Goal: Task Accomplishment & Management: Use online tool/utility

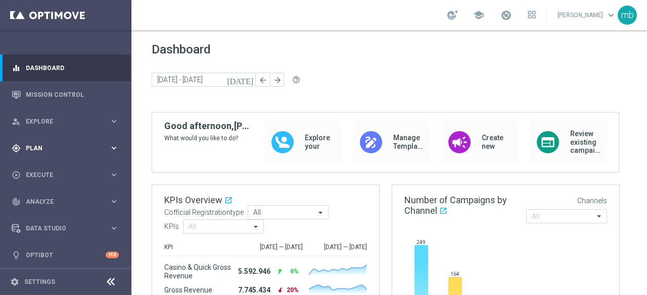
click at [113, 148] on icon "keyboard_arrow_right" at bounding box center [114, 148] width 10 height 10
click at [42, 200] on span "Templates" at bounding box center [63, 199] width 72 height 6
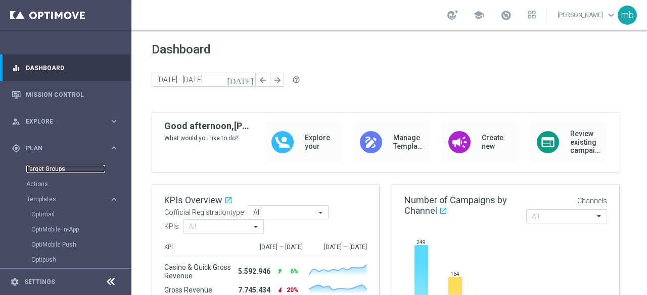
click at [38, 168] on link "Target Groups" at bounding box center [65, 169] width 79 height 8
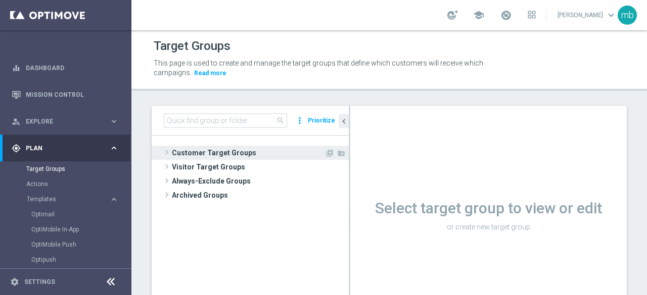
click at [168, 154] on span at bounding box center [167, 152] width 10 height 12
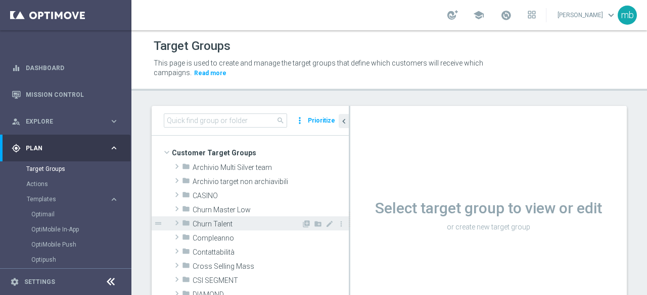
scroll to position [51, 0]
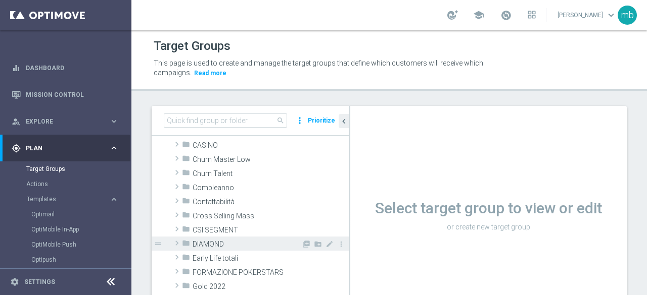
click at [175, 242] on span at bounding box center [177, 243] width 10 height 12
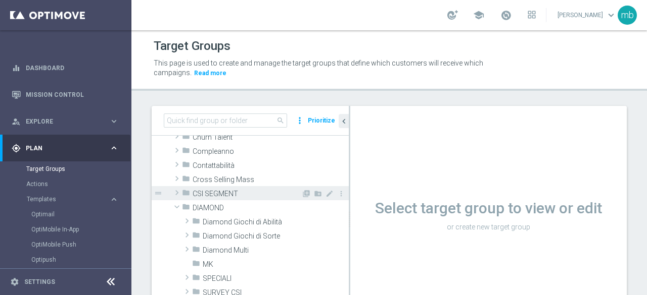
scroll to position [101, 0]
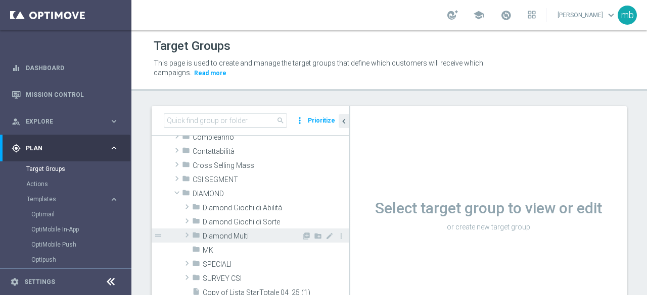
click at [185, 237] on span at bounding box center [187, 235] width 10 height 12
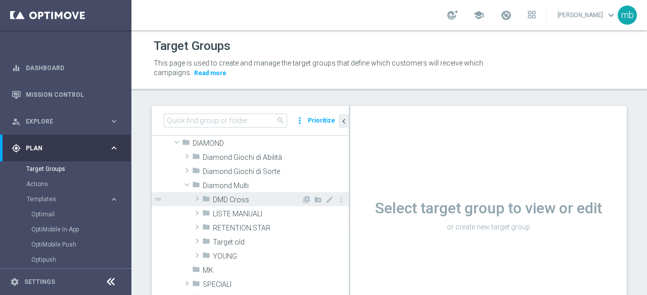
click at [195, 198] on span at bounding box center [197, 199] width 10 height 12
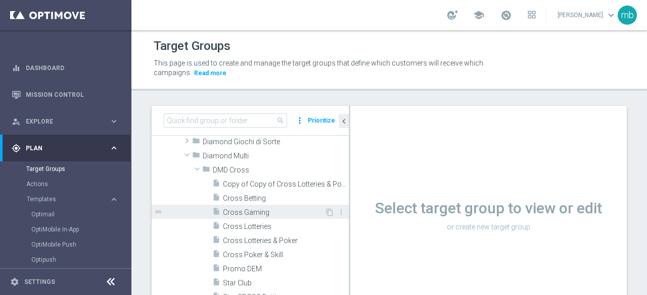
scroll to position [202, 0]
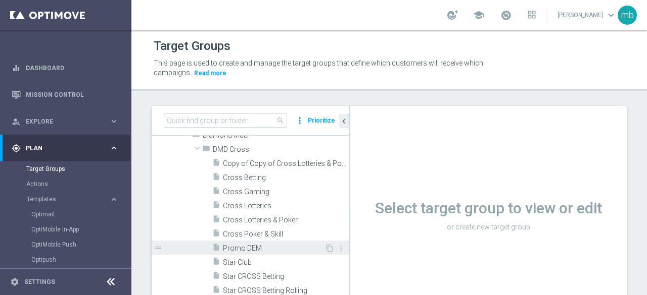
click at [242, 249] on span "Promo DEM" at bounding box center [274, 248] width 102 height 9
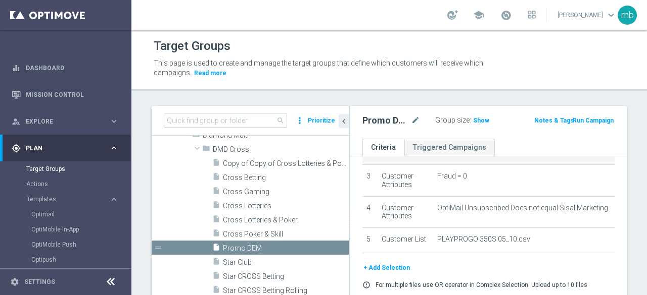
scroll to position [101, 0]
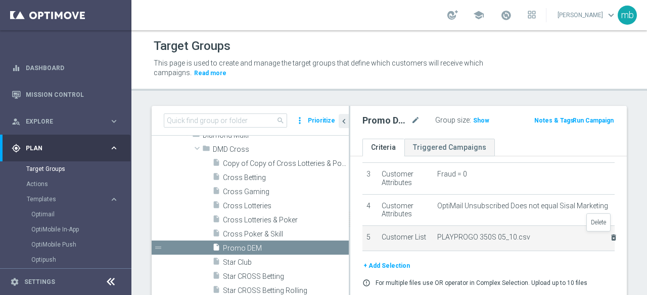
click at [609, 237] on icon "delete_forever" at bounding box center [613, 238] width 8 height 8
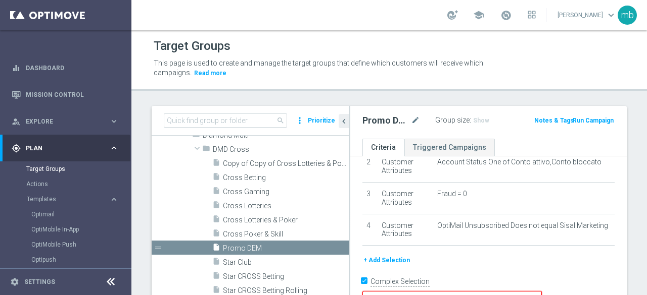
click at [396, 260] on button "+ Add Selection" at bounding box center [386, 260] width 48 height 11
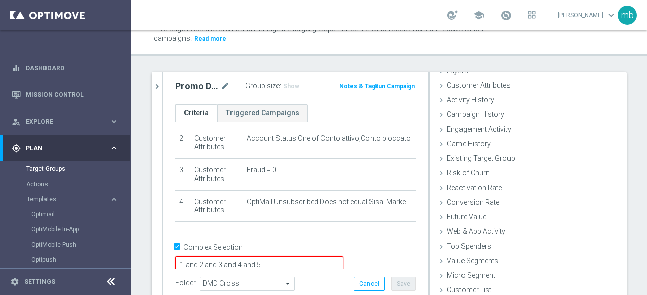
scroll to position [72, 0]
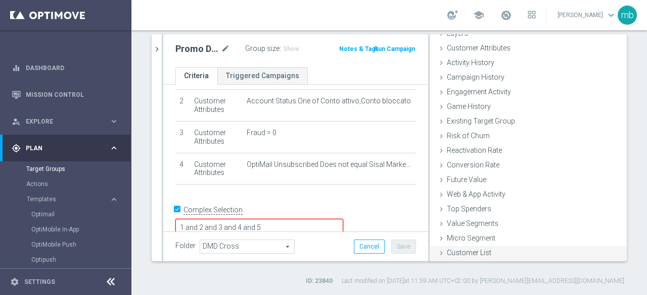
click at [465, 253] on span "Customer List" at bounding box center [469, 253] width 44 height 8
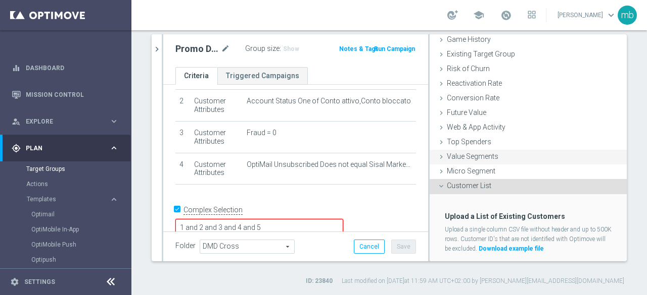
scroll to position [138, 0]
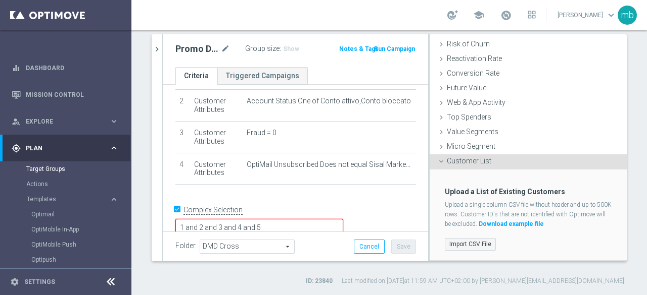
click at [466, 241] on label "Import CSV File" at bounding box center [469, 244] width 51 height 13
click at [0, 0] on input "Import CSV File" at bounding box center [0, 0] width 0 height 0
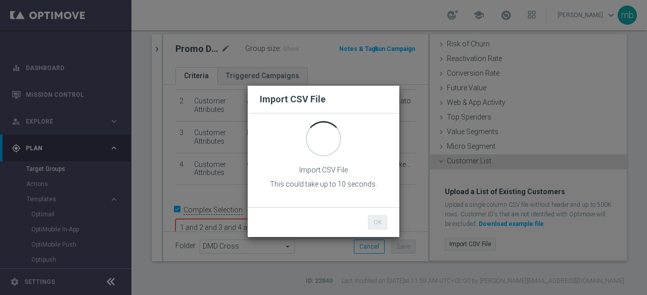
scroll to position [0, 0]
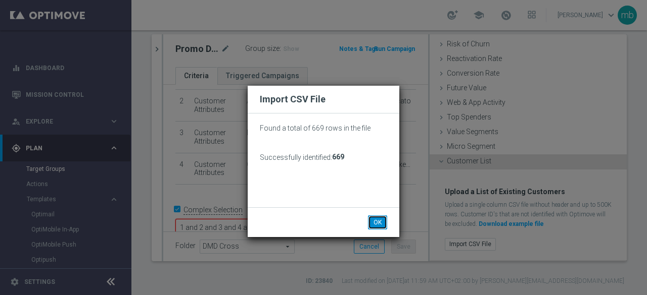
click at [377, 222] on button "OK" at bounding box center [377, 223] width 19 height 14
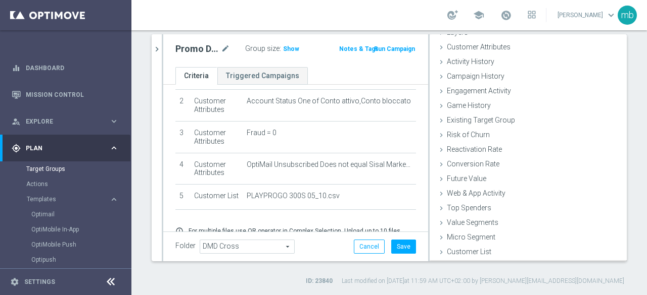
scroll to position [46, 0]
click at [399, 245] on button "Save" at bounding box center [403, 247] width 25 height 14
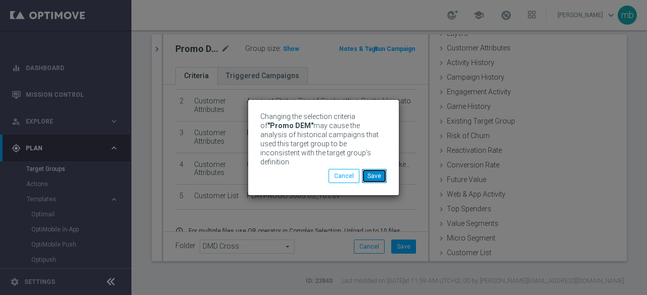
click at [373, 173] on button "Save" at bounding box center [374, 176] width 25 height 14
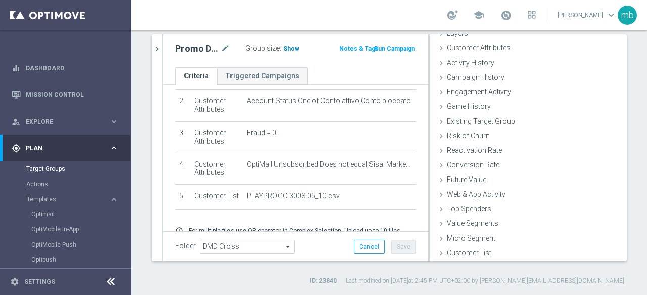
click at [286, 48] on span "Show" at bounding box center [291, 48] width 16 height 7
click at [285, 48] on span "645" at bounding box center [289, 50] width 13 height 10
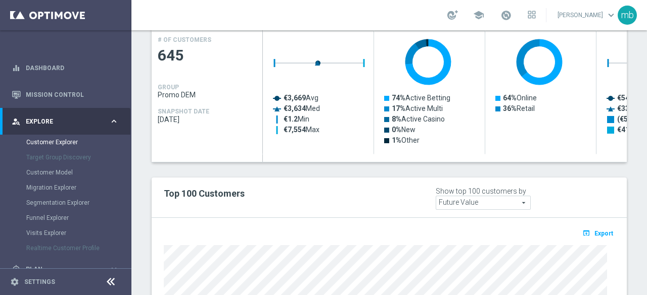
scroll to position [497, 0]
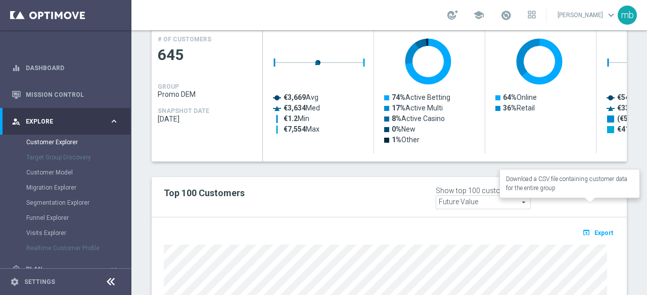
click at [595, 230] on span "Export" at bounding box center [603, 233] width 19 height 7
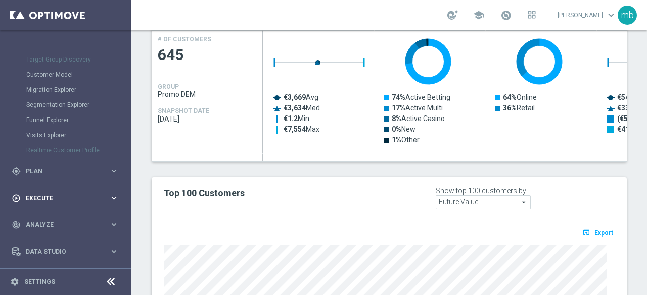
scroll to position [101, 0]
click at [112, 172] on icon "keyboard_arrow_right" at bounding box center [114, 169] width 10 height 10
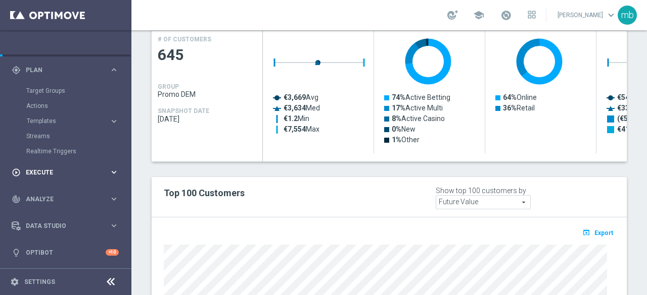
scroll to position [78, 0]
click at [58, 124] on button "Templates keyboard_arrow_right" at bounding box center [72, 122] width 93 height 8
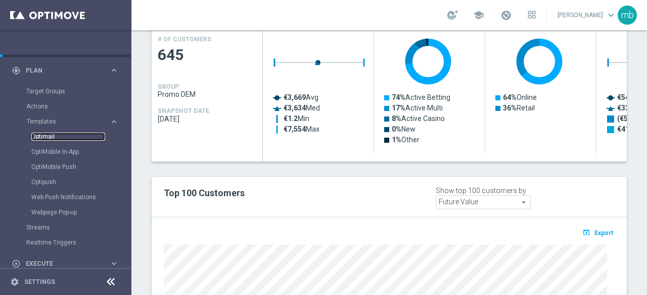
click at [48, 135] on link "Optimail" at bounding box center [68, 137] width 74 height 8
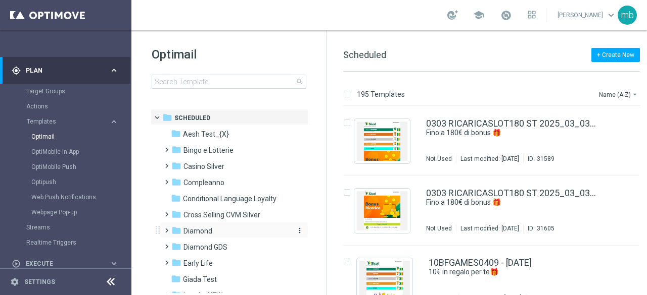
click at [172, 229] on icon "folder" at bounding box center [176, 231] width 10 height 10
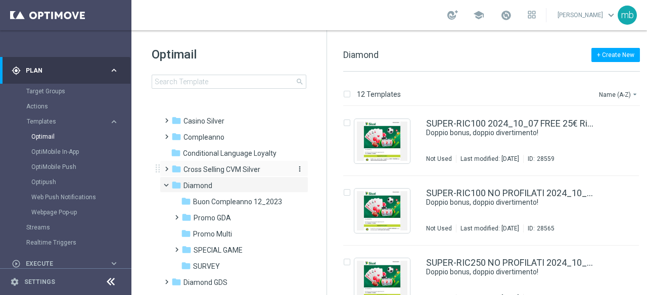
scroll to position [101, 0]
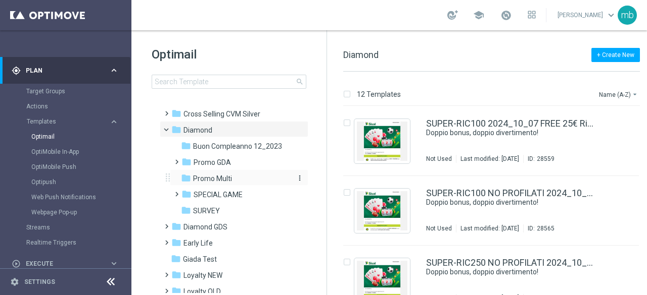
click at [206, 179] on span "Promo Multi" at bounding box center [212, 178] width 39 height 9
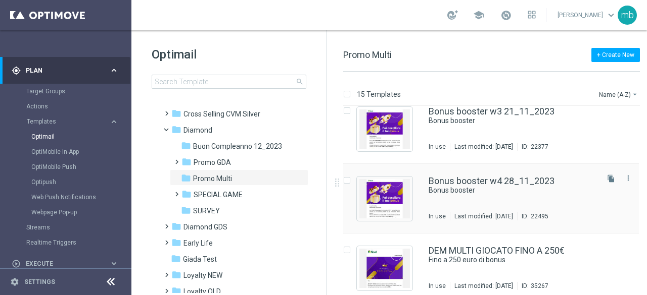
scroll to position [253, 0]
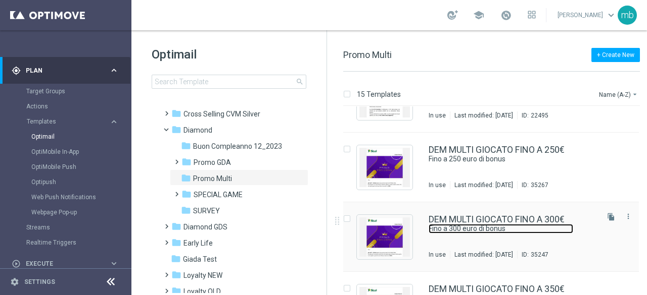
click at [505, 224] on link "Fino a 300 euro di bonus" at bounding box center [500, 229] width 144 height 10
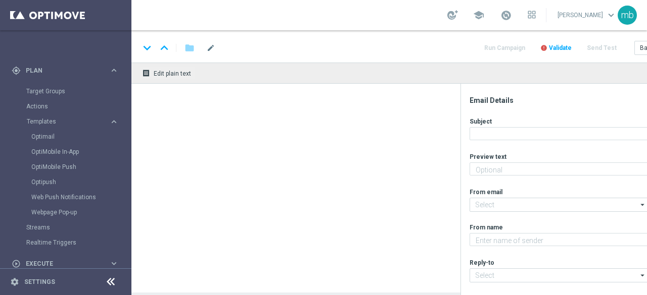
type textarea "Tutti i giochi"
type input "[EMAIL_ADDRESS][DOMAIN_NAME]"
type textarea "Sisal"
type input "[EMAIL_ADDRESS][DOMAIN_NAME]"
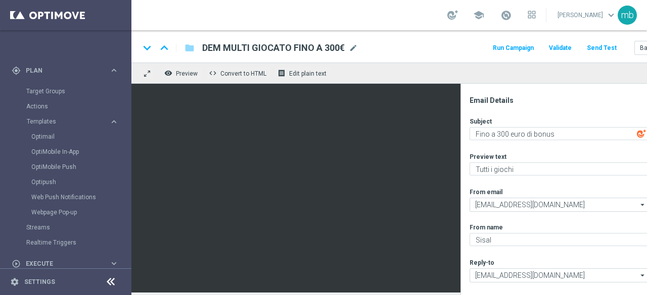
click at [515, 46] on button "Run Campaign" at bounding box center [513, 48] width 44 height 14
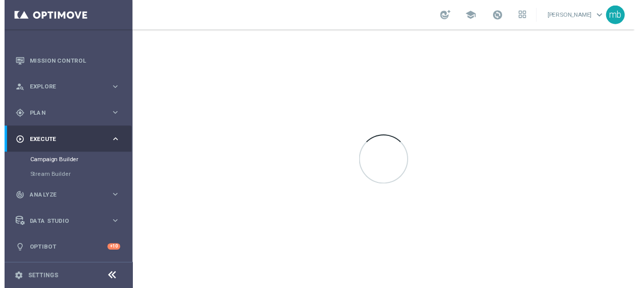
scroll to position [32, 0]
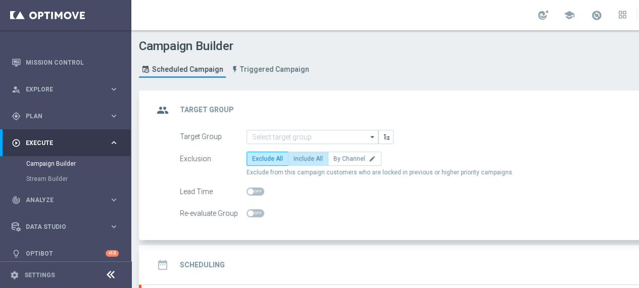
click at [309, 159] on span "Include All" at bounding box center [307, 158] width 29 height 7
click at [300, 159] on input "Include All" at bounding box center [296, 160] width 7 height 7
radio input "true"
click at [371, 137] on icon "arrow_drop_down" at bounding box center [373, 136] width 10 height 13
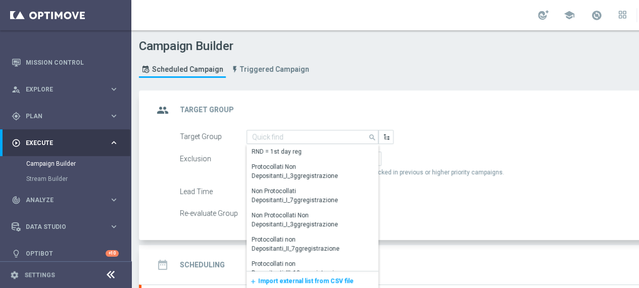
click at [300, 280] on span "Import external list from CSV file" at bounding box center [305, 280] width 95 height 7
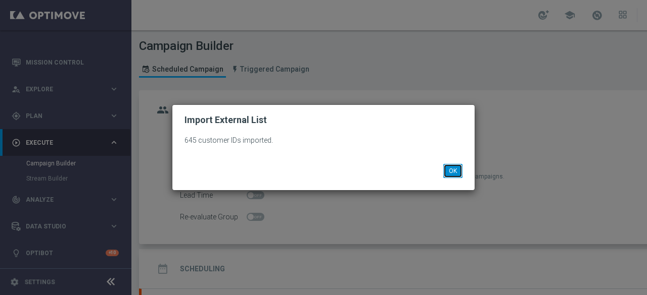
click at [445, 168] on button "OK" at bounding box center [452, 171] width 19 height 14
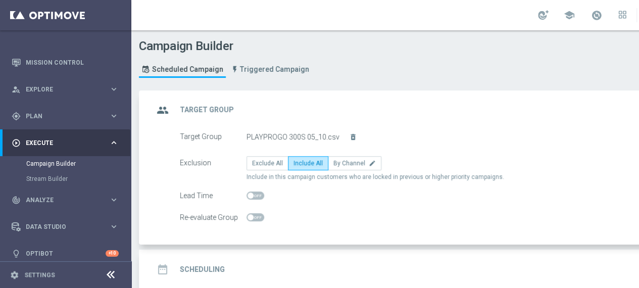
click at [200, 266] on h2 "Scheduling" at bounding box center [202, 270] width 45 height 10
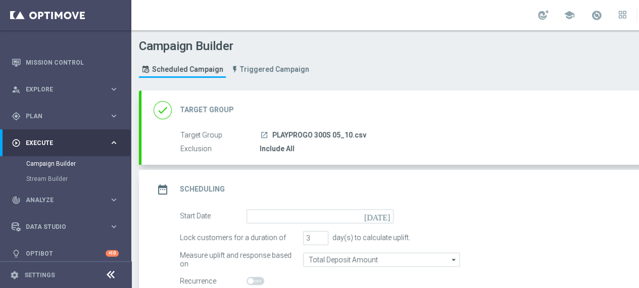
click at [388, 216] on icon "[DATE]" at bounding box center [379, 214] width 30 height 11
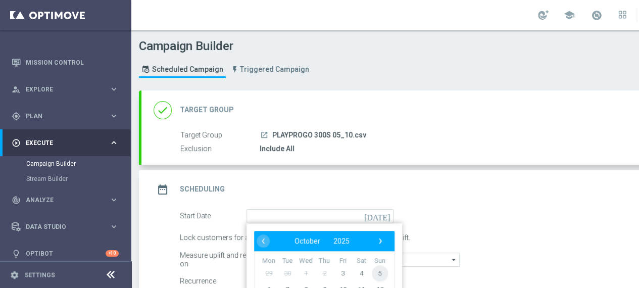
click at [379, 271] on span "5" at bounding box center [380, 273] width 16 height 16
type input "[DATE]"
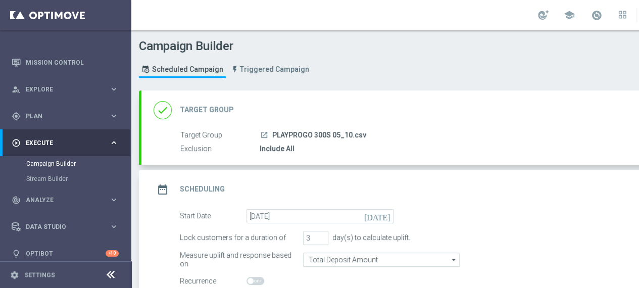
scroll to position [51, 0]
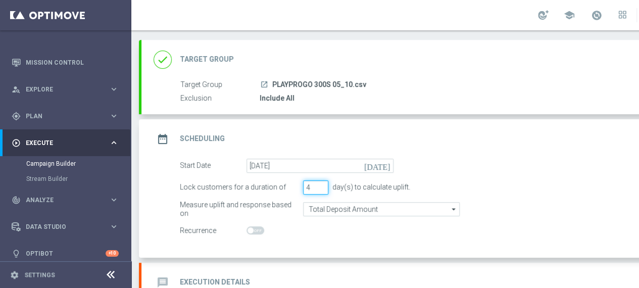
click at [322, 184] on input "4" at bounding box center [315, 187] width 25 height 14
click at [322, 184] on input "5" at bounding box center [315, 187] width 25 height 14
click at [322, 184] on input "6" at bounding box center [315, 187] width 25 height 14
type input "7"
click at [322, 184] on input "7" at bounding box center [315, 187] width 25 height 14
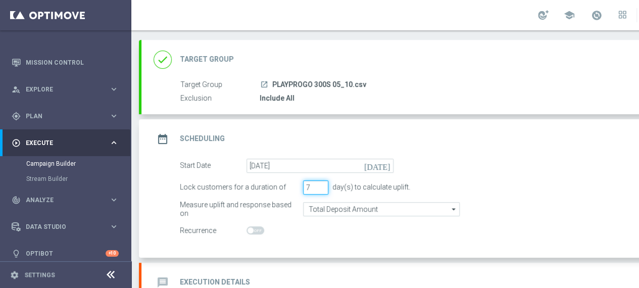
scroll to position [101, 0]
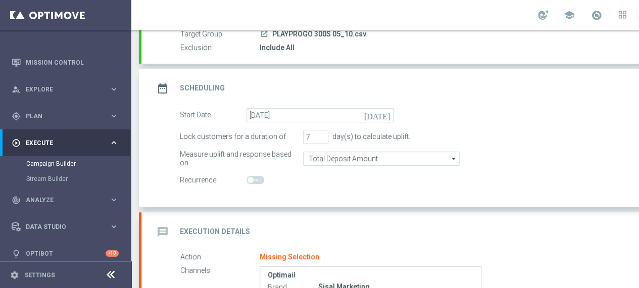
click at [242, 233] on h2 "Execution Details" at bounding box center [215, 232] width 70 height 10
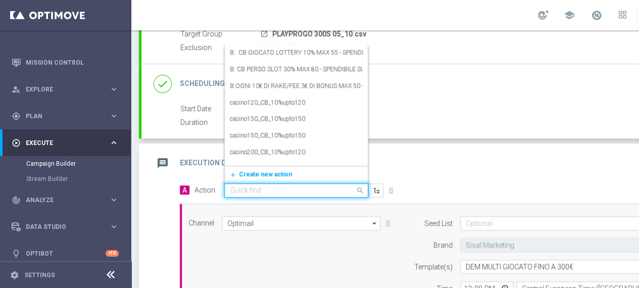
click at [324, 188] on input "text" at bounding box center [286, 190] width 113 height 9
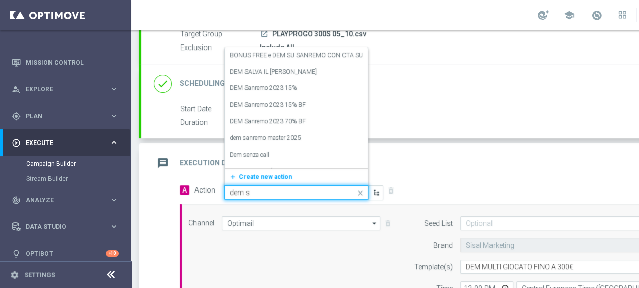
type input "dem st"
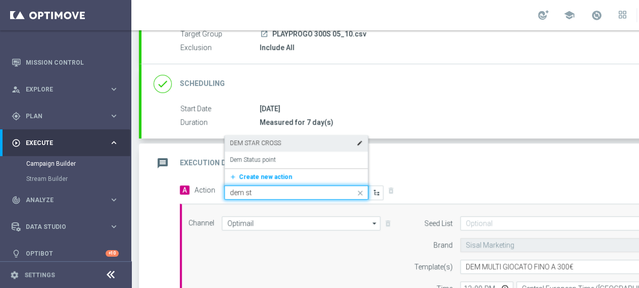
click at [266, 145] on label "DEM STAR CROSS" at bounding box center [255, 143] width 51 height 9
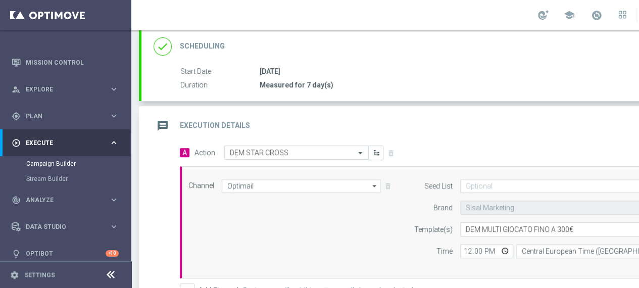
scroll to position [152, 0]
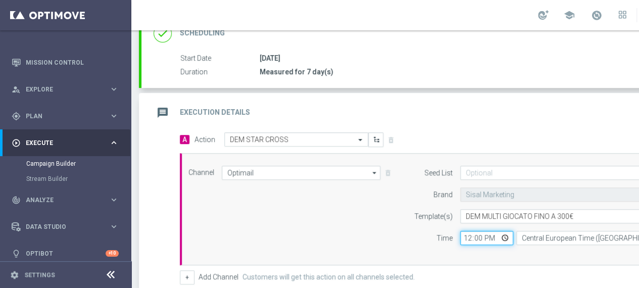
click at [493, 236] on input "12:00" at bounding box center [486, 238] width 53 height 14
click at [488, 236] on input "12:00" at bounding box center [486, 238] width 53 height 14
click at [481, 236] on input "12:00" at bounding box center [486, 238] width 53 height 14
type input "12:30"
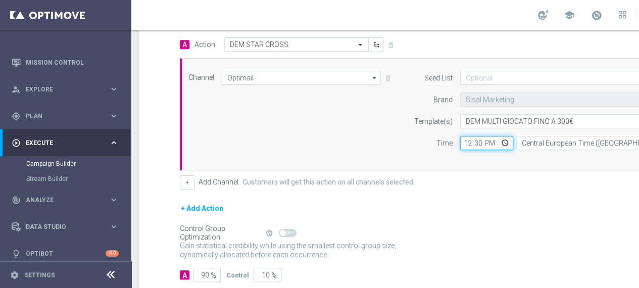
scroll to position [253, 0]
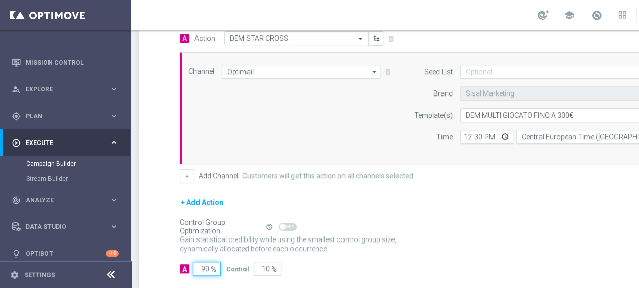
drag, startPoint x: 210, startPoint y: 265, endPoint x: 199, endPoint y: 265, distance: 10.6
click at [199, 265] on input "90" at bounding box center [207, 269] width 28 height 14
type input "1"
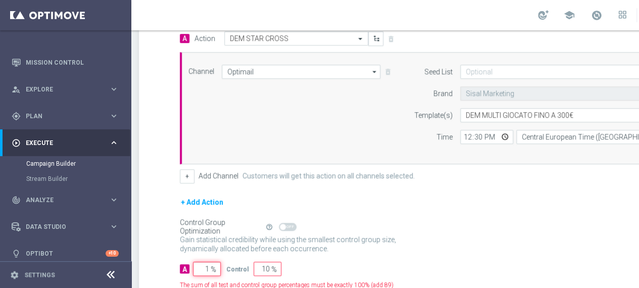
type input "99"
type input "10"
type input "90"
type input "100"
type input "0"
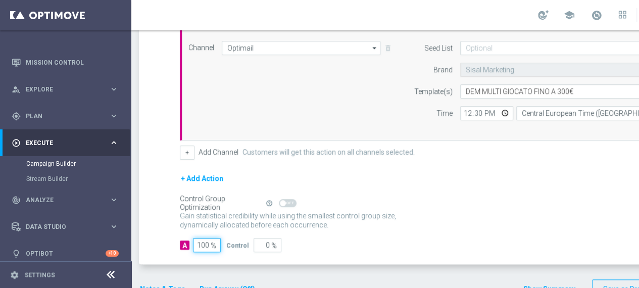
scroll to position [296, 0]
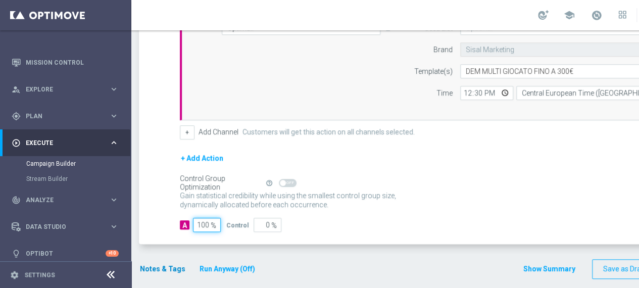
type input "100"
click at [150, 266] on button "Notes & Tags" at bounding box center [162, 269] width 47 height 13
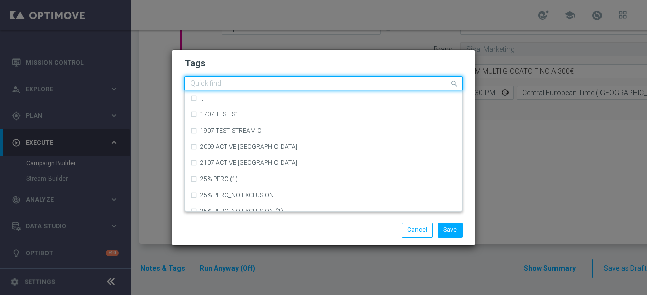
click at [232, 86] on input "text" at bounding box center [319, 84] width 259 height 9
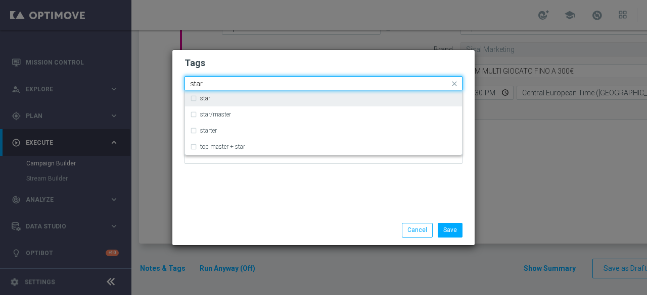
click at [209, 97] on label "star" at bounding box center [205, 98] width 10 height 6
type input "star"
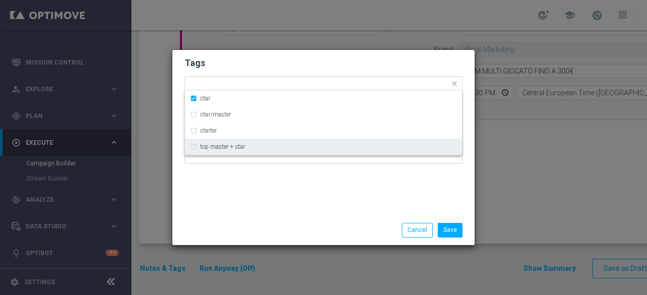
drag, startPoint x: 235, startPoint y: 226, endPoint x: 239, endPoint y: 213, distance: 14.2
click at [236, 226] on div "Save Cancel" at bounding box center [323, 230] width 293 height 14
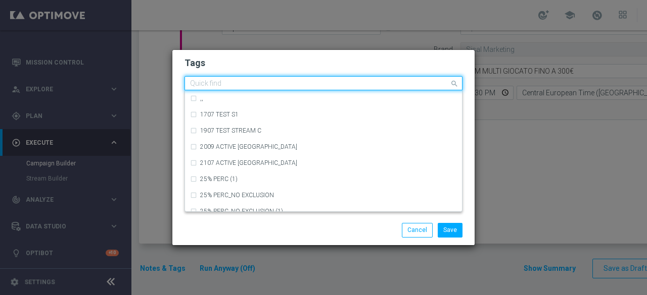
click at [258, 82] on input "text" at bounding box center [319, 84] width 259 height 9
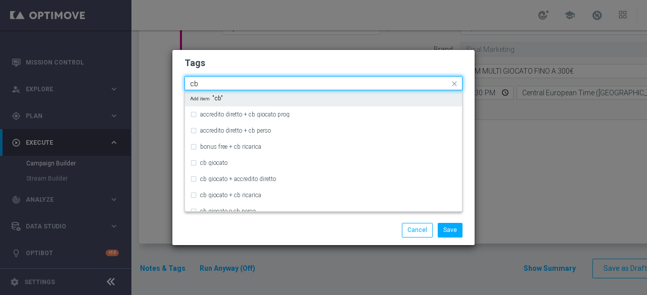
type input "c"
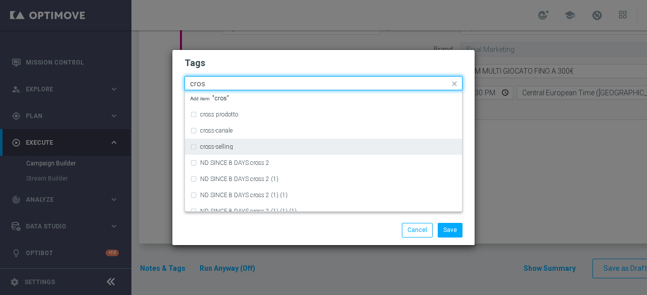
click at [236, 146] on div "cross-selling" at bounding box center [328, 147] width 257 height 6
type input "cros"
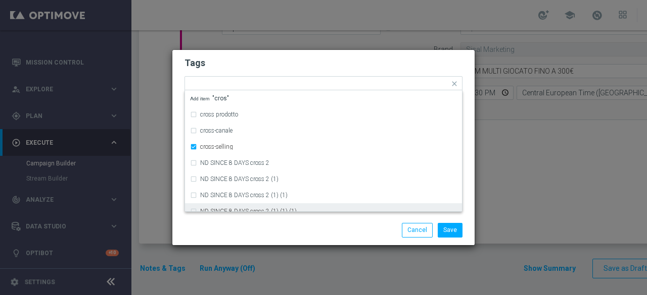
click at [246, 223] on div "Save Cancel" at bounding box center [323, 230] width 302 height 29
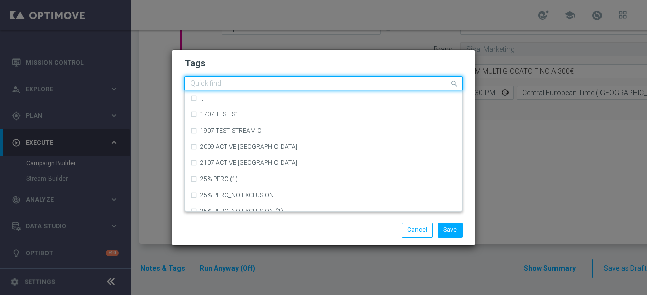
click at [302, 81] on input "text" at bounding box center [319, 84] width 259 height 9
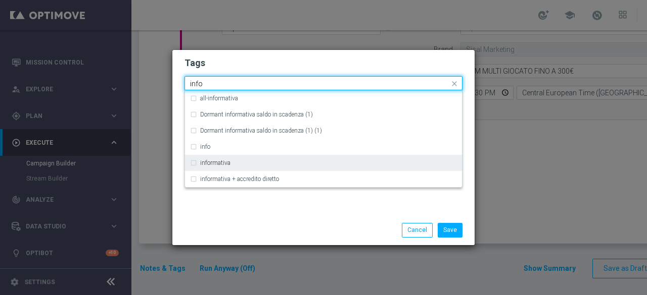
click at [220, 167] on div "informativa" at bounding box center [323, 163] width 267 height 16
type input "info"
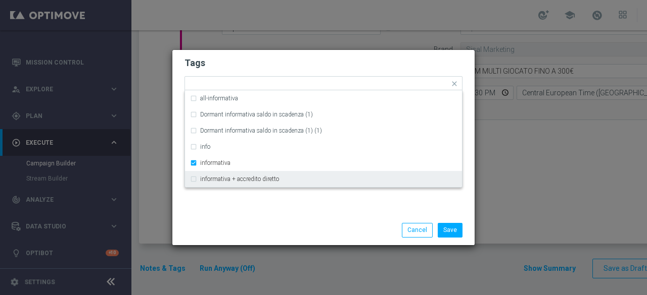
click at [237, 214] on div "Tags Quick find × star × cross-selling × informativa all-informativa Dormant in…" at bounding box center [323, 133] width 302 height 166
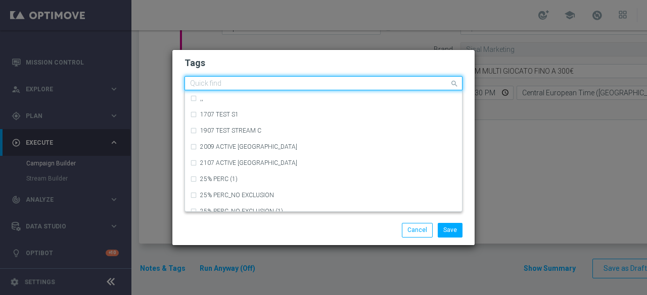
click at [336, 83] on input "text" at bounding box center [319, 84] width 259 height 9
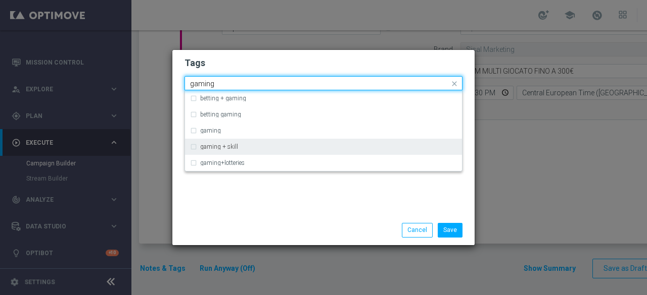
click at [259, 148] on div "gaming + skill" at bounding box center [328, 147] width 257 height 6
type input "gaming"
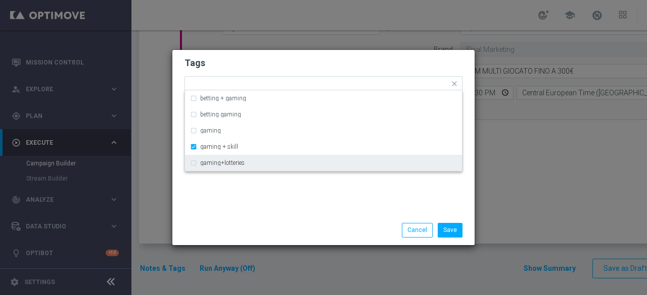
click at [261, 189] on div "Tags Quick find × star × cross-selling × informativa × gaming + skill betting +…" at bounding box center [323, 133] width 302 height 166
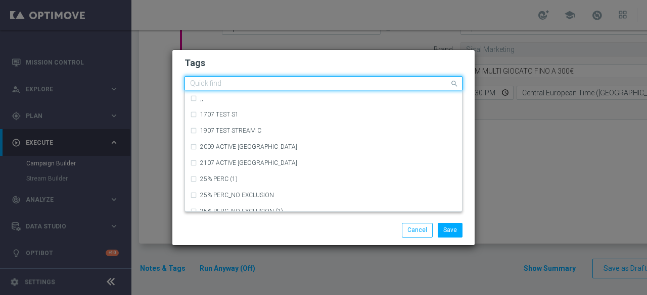
click at [402, 89] on div at bounding box center [318, 85] width 261 height 10
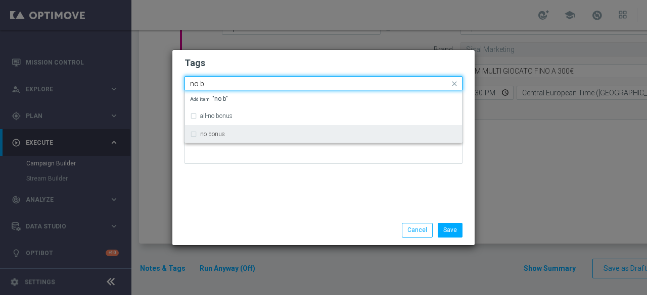
click at [271, 139] on div "no bonus" at bounding box center [323, 134] width 267 height 16
type input "no b"
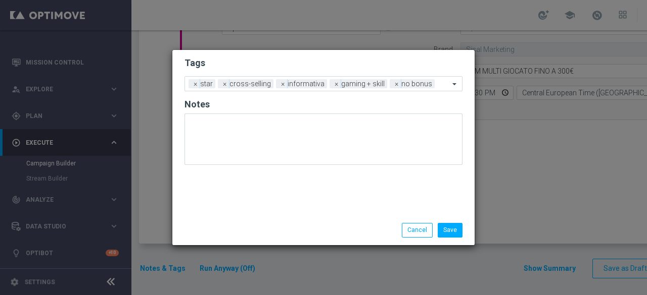
click at [271, 176] on div "Tags Add a new tag × star × cross-selling × informativa × gaming + skill × no b…" at bounding box center [323, 133] width 302 height 166
click at [448, 231] on button "Save" at bounding box center [449, 230] width 25 height 14
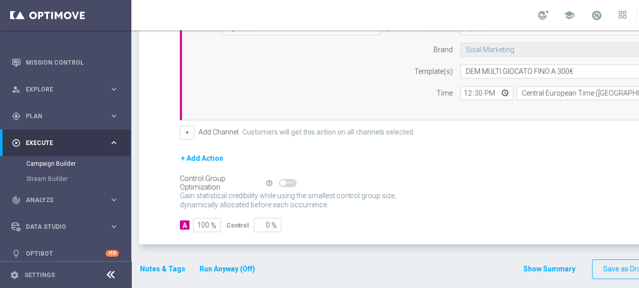
scroll to position [0, 106]
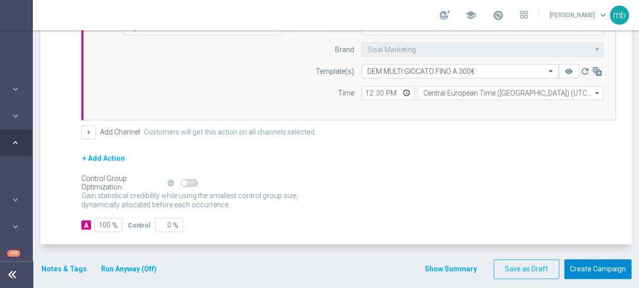
click at [580, 263] on button "Create Campaign" at bounding box center [597, 269] width 67 height 20
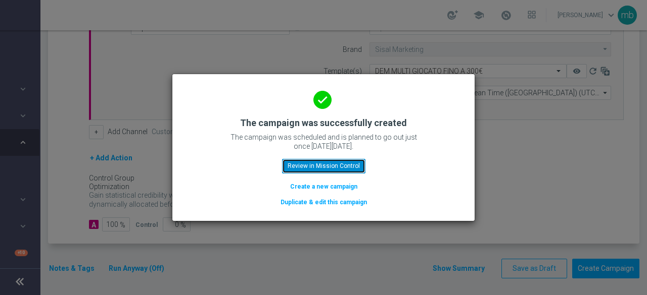
click at [339, 164] on button "Review in Mission Control" at bounding box center [323, 166] width 83 height 14
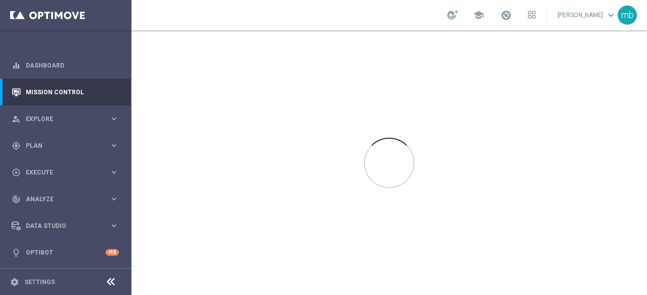
scroll to position [2, 0]
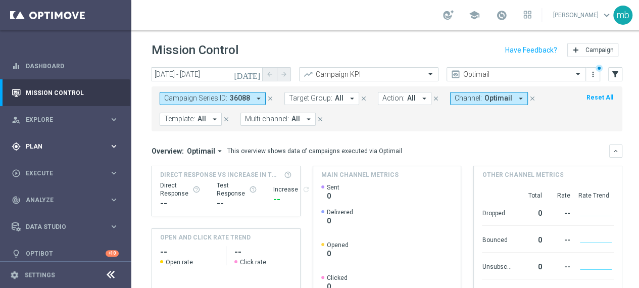
click at [109, 144] on icon "keyboard_arrow_right" at bounding box center [114, 146] width 10 height 10
click at [42, 166] on link "Target Groups" at bounding box center [65, 167] width 79 height 8
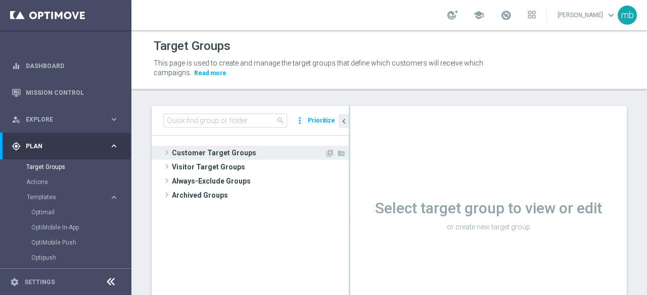
click at [164, 152] on span at bounding box center [167, 152] width 10 height 12
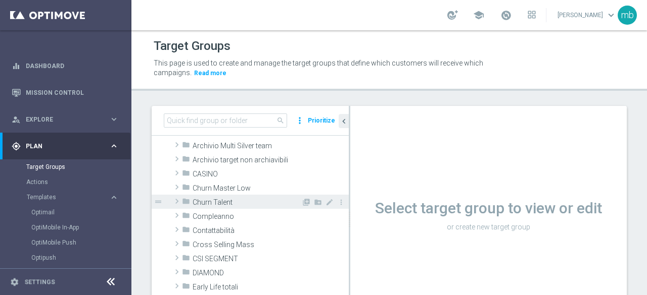
scroll to position [51, 0]
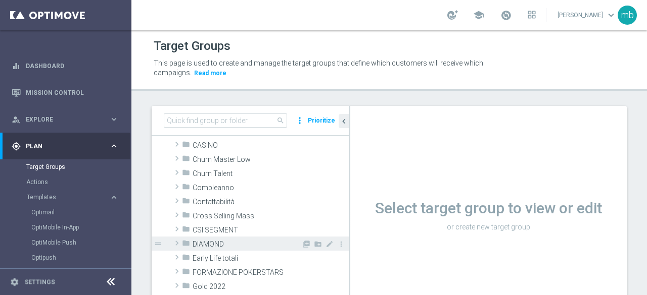
click at [177, 242] on span at bounding box center [177, 243] width 10 height 12
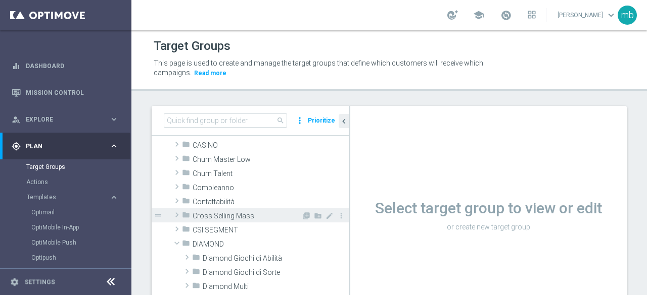
scroll to position [101, 0]
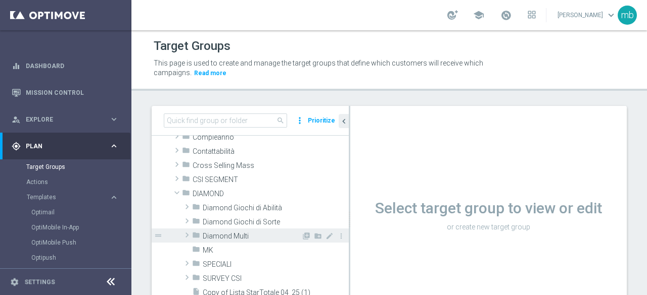
click at [186, 235] on span at bounding box center [187, 235] width 10 height 12
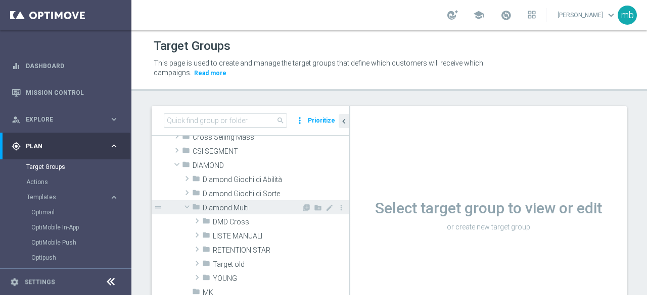
scroll to position [152, 0]
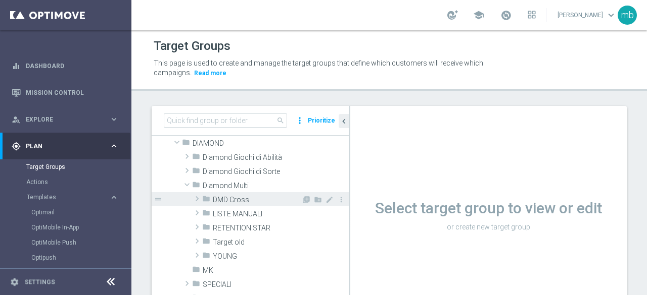
click at [229, 199] on span "DMD Cross" at bounding box center [257, 200] width 88 height 9
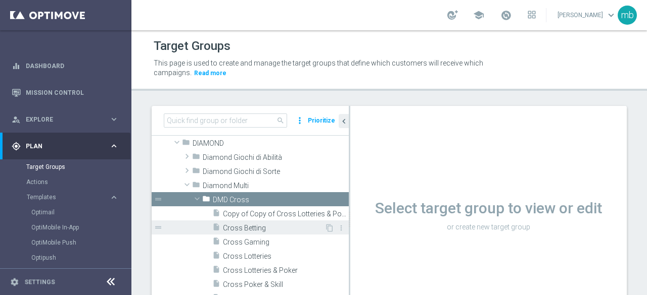
click at [244, 227] on span "Cross Betting" at bounding box center [274, 228] width 102 height 9
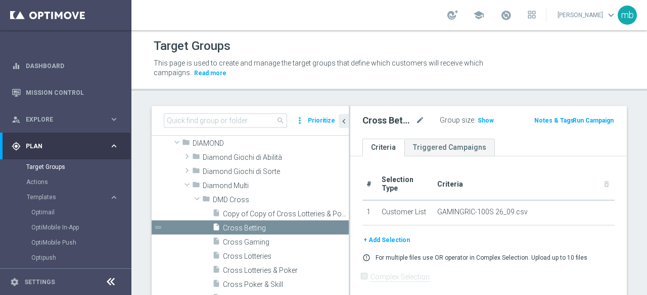
scroll to position [51, 0]
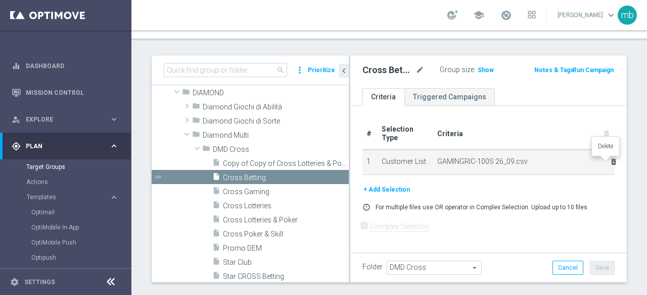
click at [609, 161] on icon "delete_forever" at bounding box center [613, 162] width 8 height 8
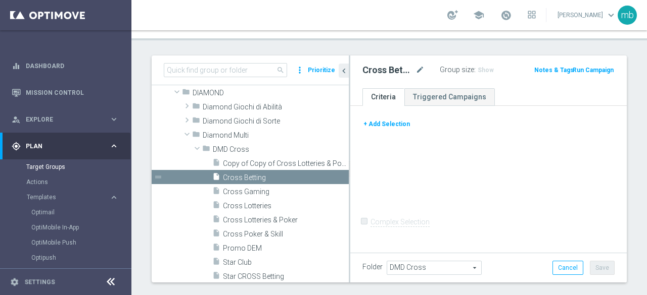
click at [390, 123] on button "+ Add Selection" at bounding box center [386, 124] width 48 height 11
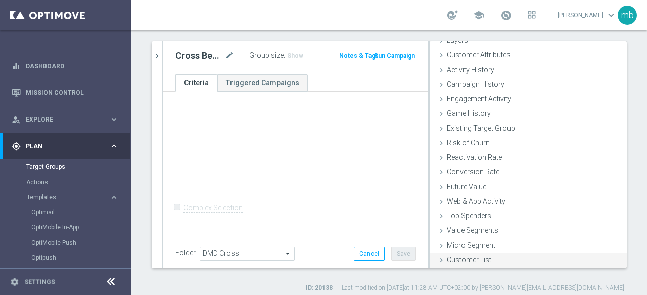
scroll to position [72, 0]
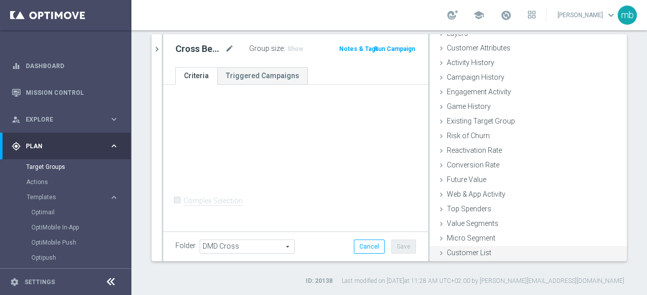
click at [460, 252] on span "Customer List" at bounding box center [469, 253] width 44 height 8
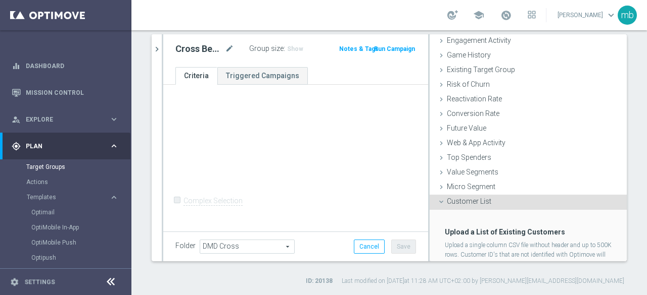
scroll to position [138, 0]
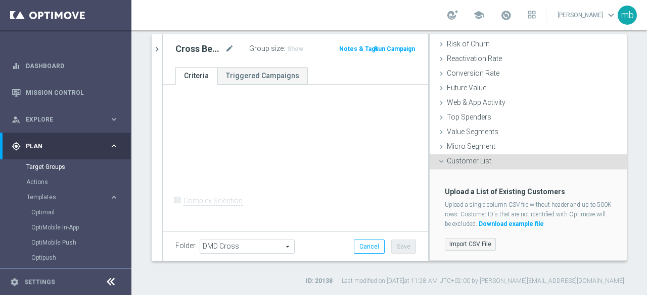
click at [463, 241] on label "Import CSV File" at bounding box center [469, 244] width 51 height 13
click at [0, 0] on input "Import CSV File" at bounding box center [0, 0] width 0 height 0
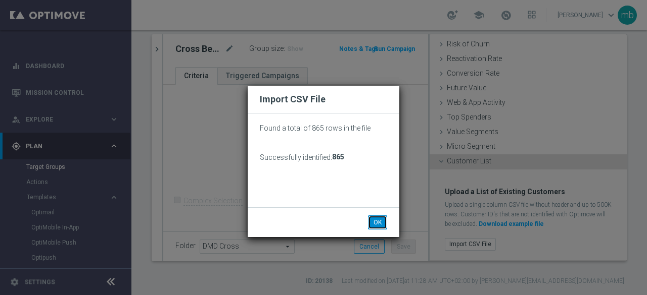
click at [378, 222] on button "OK" at bounding box center [377, 223] width 19 height 14
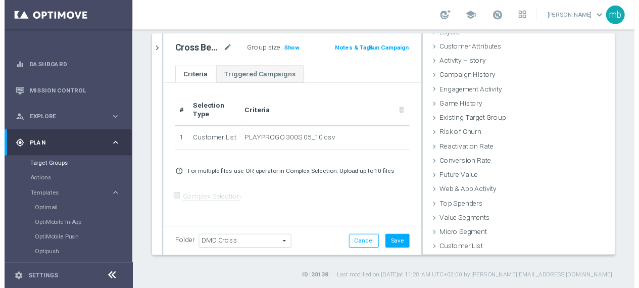
scroll to position [46, 0]
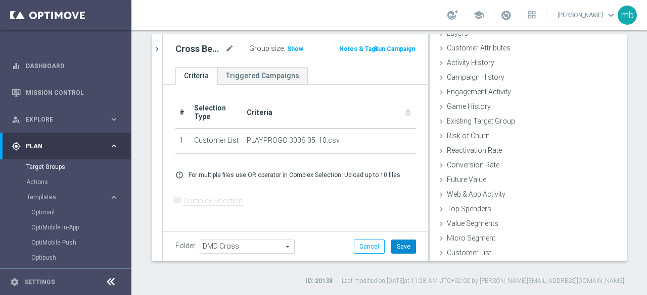
click at [396, 247] on button "Save" at bounding box center [403, 247] width 25 height 14
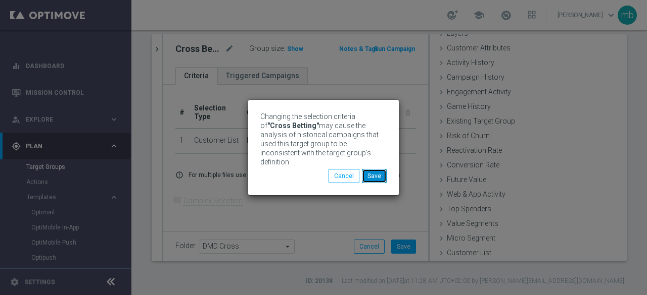
click at [370, 171] on button "Save" at bounding box center [374, 176] width 25 height 14
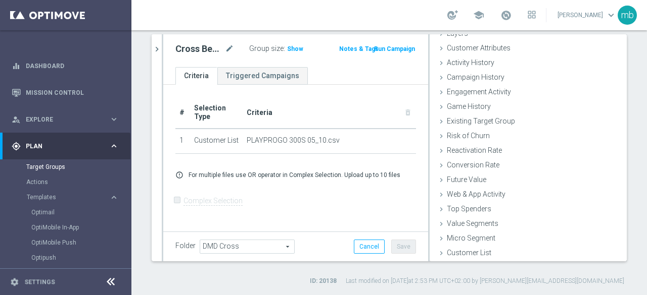
click at [395, 47] on button "Run Campaign" at bounding box center [394, 48] width 43 height 11
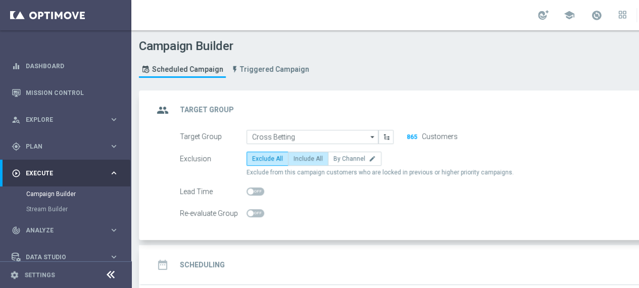
click at [305, 157] on span "Include All" at bounding box center [307, 158] width 29 height 7
click at [300, 157] on input "Include All" at bounding box center [296, 160] width 7 height 7
radio input "true"
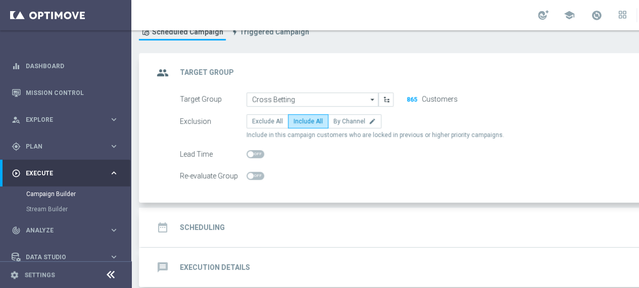
scroll to position [51, 0]
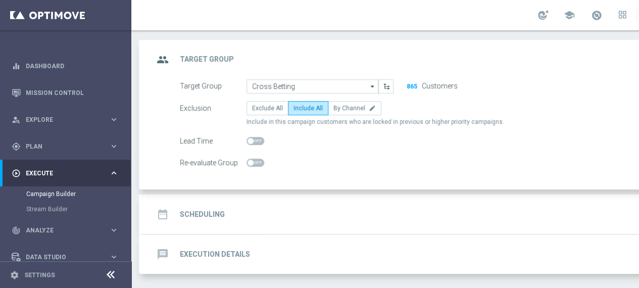
click at [209, 213] on h2 "Scheduling" at bounding box center [202, 215] width 45 height 10
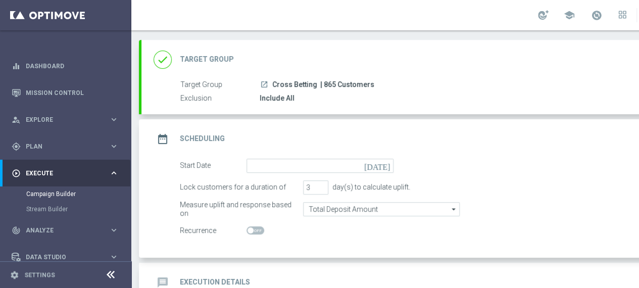
click at [386, 166] on icon "[DATE]" at bounding box center [379, 164] width 30 height 11
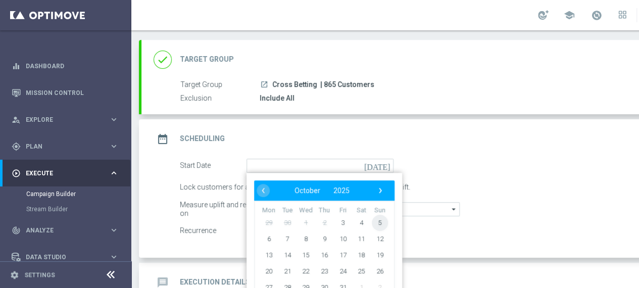
click at [377, 221] on span "5" at bounding box center [380, 222] width 16 height 16
type input "[DATE]"
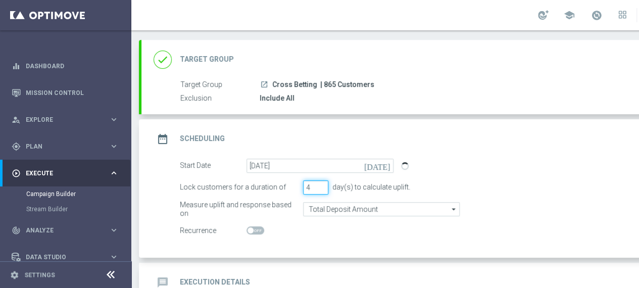
click at [321, 184] on input "4" at bounding box center [315, 187] width 25 height 14
click at [321, 183] on input "5" at bounding box center [315, 187] width 25 height 14
click at [321, 183] on input "6" at bounding box center [315, 187] width 25 height 14
type input "7"
click at [321, 183] on input "7" at bounding box center [315, 187] width 25 height 14
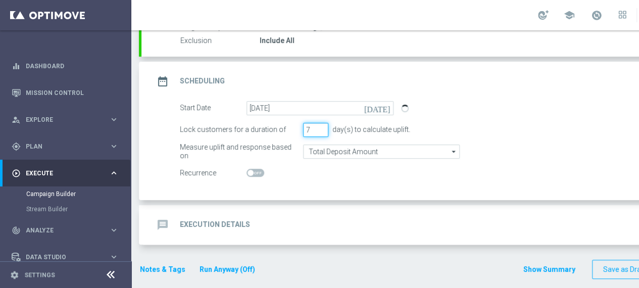
scroll to position [110, 0]
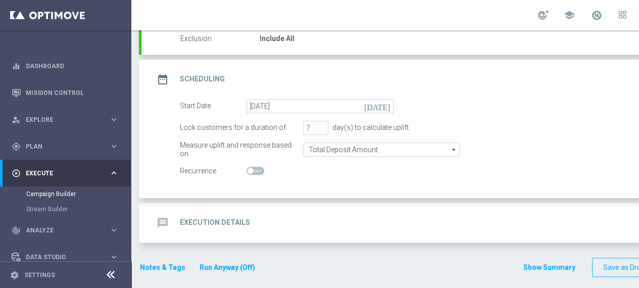
click at [235, 222] on h2 "Execution Details" at bounding box center [215, 223] width 70 height 10
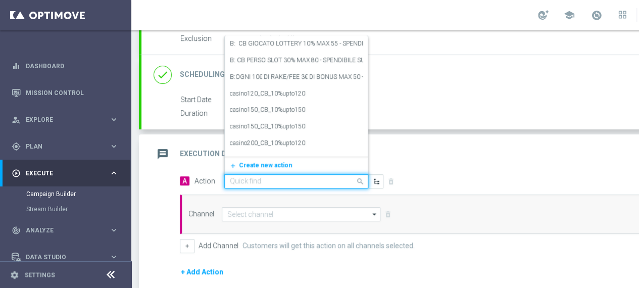
click at [359, 180] on span at bounding box center [361, 181] width 13 height 13
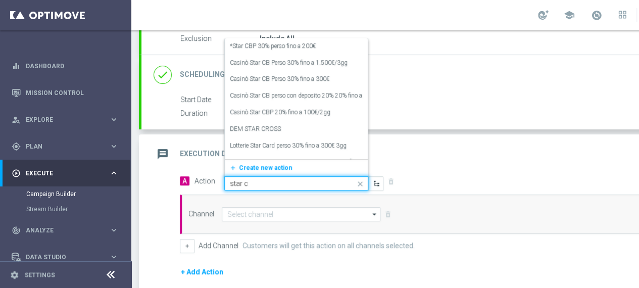
type input "star cr"
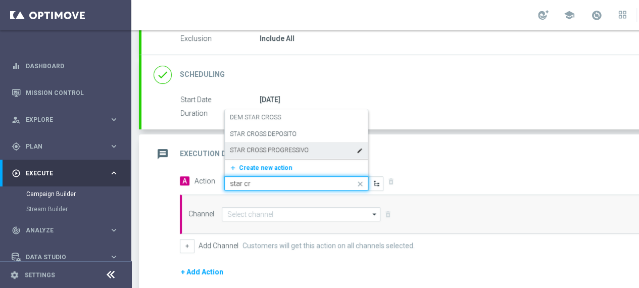
click at [294, 153] on label "STAR CROSS PROGRESSIVO" at bounding box center [269, 150] width 79 height 9
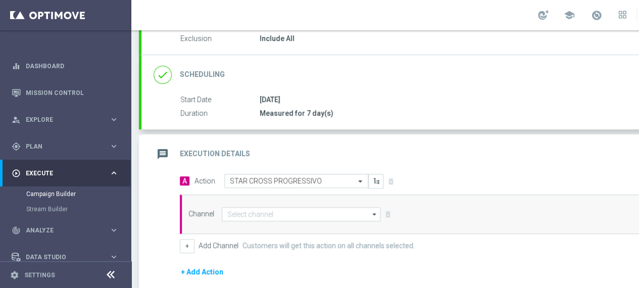
click at [371, 212] on icon "arrow_drop_down" at bounding box center [375, 214] width 10 height 13
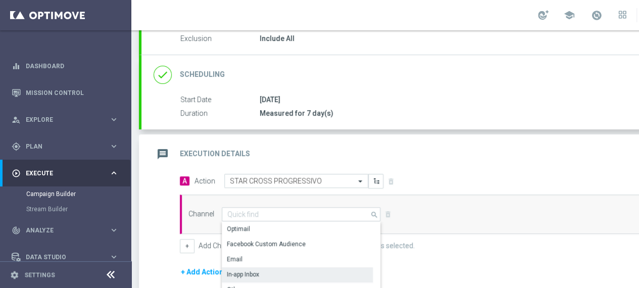
click at [271, 268] on div "In-app Inbox" at bounding box center [297, 274] width 151 height 14
type input "In-app Inbox"
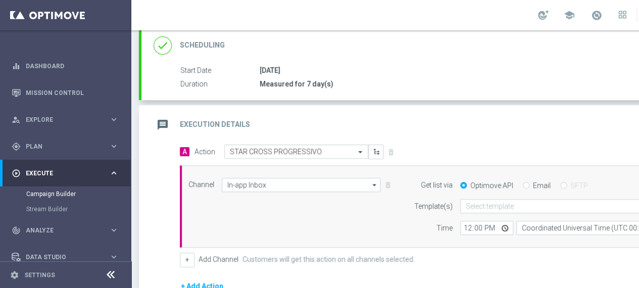
scroll to position [161, 0]
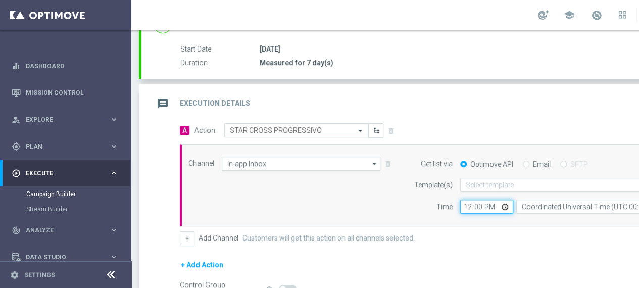
click at [504, 208] on input "12:00" at bounding box center [486, 207] width 53 height 14
type input "08:00"
click at [512, 243] on div "+ Add Channel Customers will get this action on all channels selected." at bounding box center [447, 238] width 534 height 14
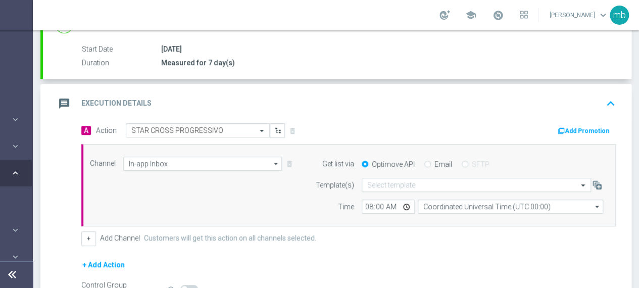
scroll to position [0, 101]
click at [581, 128] on button "Add Promotion" at bounding box center [585, 130] width 56 height 11
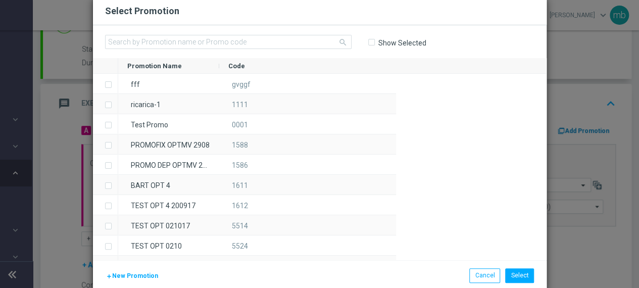
scroll to position [0, 98]
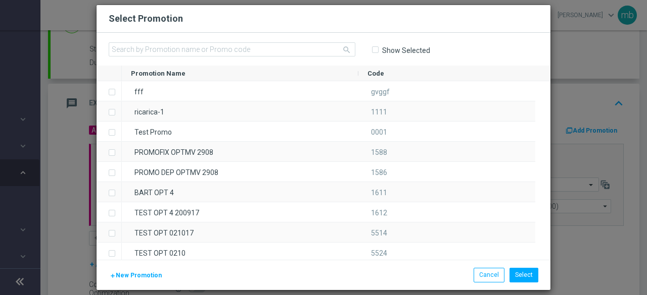
click at [134, 275] on span "New Promotion" at bounding box center [139, 275] width 46 height 7
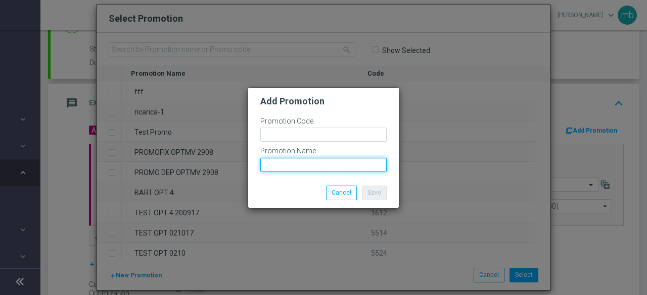
click at [293, 167] on input "text" at bounding box center [323, 165] width 126 height 14
paste input "PLAYPROGO 300S"
type input "PLAYPROGO 300S"
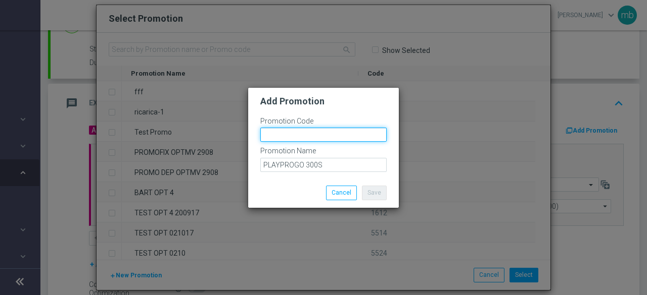
click at [305, 138] on input "text" at bounding box center [323, 135] width 126 height 14
paste input "335890"
type input "335890"
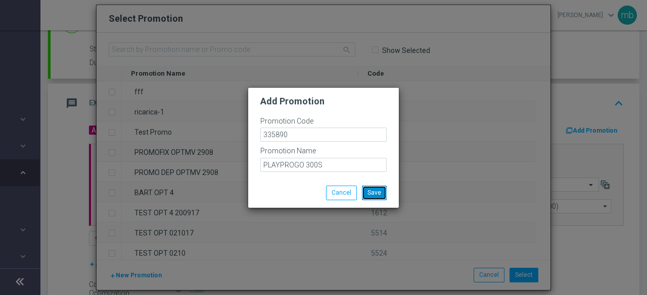
click at [373, 196] on button "Save" at bounding box center [374, 193] width 25 height 14
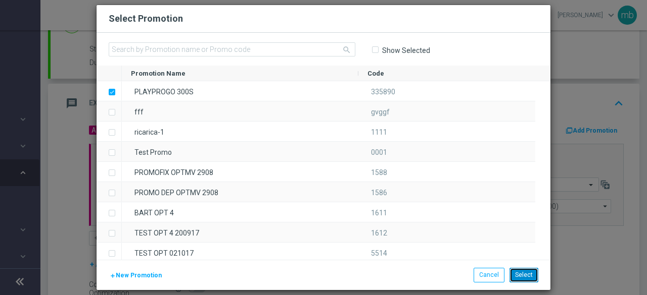
click at [527, 274] on button "Select" at bounding box center [523, 275] width 29 height 14
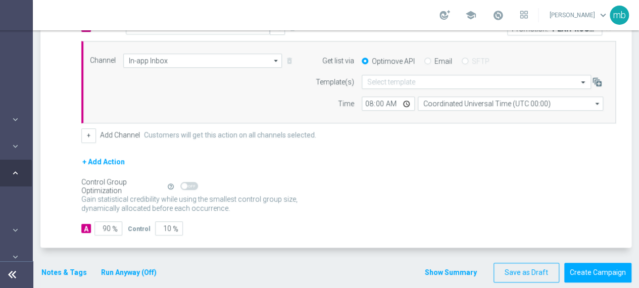
scroll to position [267, 0]
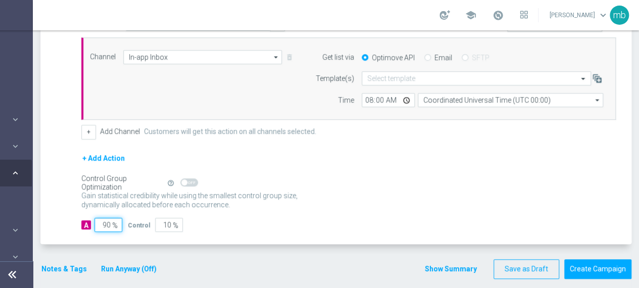
drag, startPoint x: 109, startPoint y: 221, endPoint x: 101, endPoint y: 221, distance: 8.1
click at [101, 221] on input "90" at bounding box center [108, 225] width 28 height 14
type input "1"
type input "99"
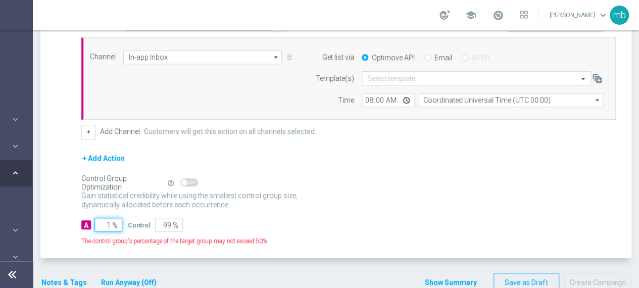
type input "10"
type input "90"
type input "100"
type input "0"
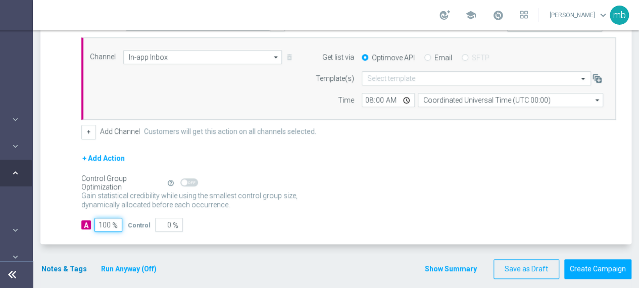
type input "100"
click at [65, 267] on button "Notes & Tags" at bounding box center [63, 269] width 47 height 13
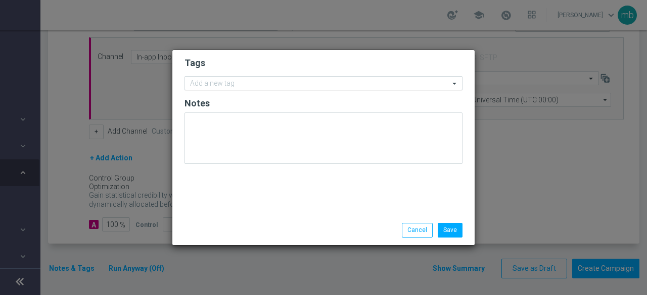
click at [226, 83] on input "text" at bounding box center [319, 84] width 259 height 9
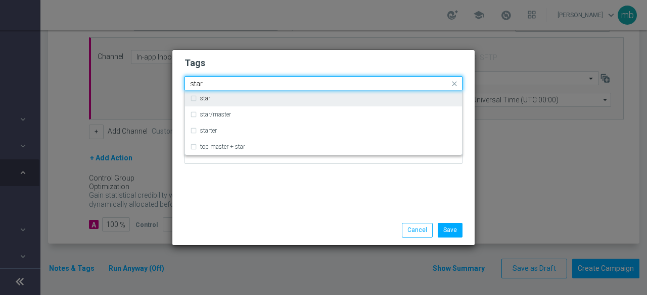
click at [197, 98] on div "star" at bounding box center [323, 98] width 267 height 16
type input "star"
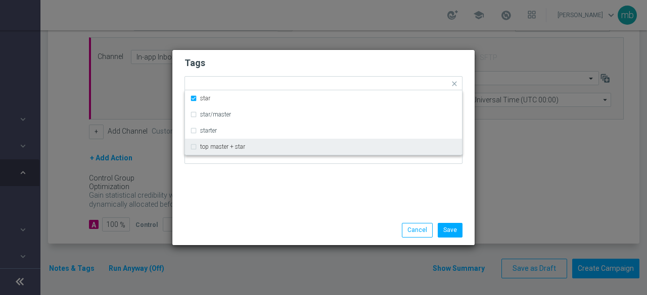
click at [225, 188] on div "Tags Quick find × star star star/master starter top master + star Notes" at bounding box center [323, 133] width 302 height 166
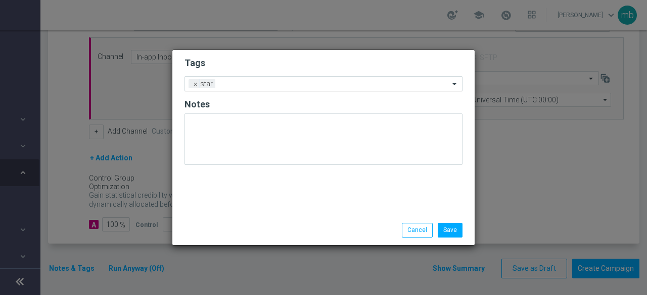
click at [242, 83] on input "text" at bounding box center [334, 84] width 230 height 9
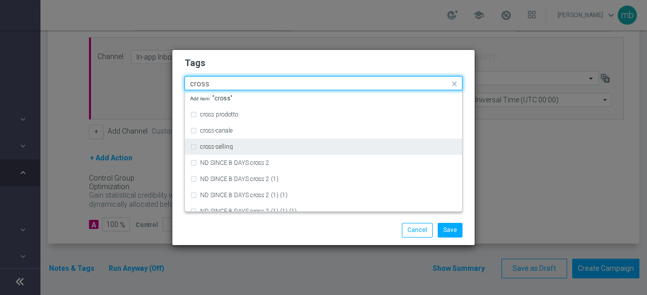
click at [211, 143] on div "cross-selling" at bounding box center [323, 147] width 267 height 16
type input "cross"
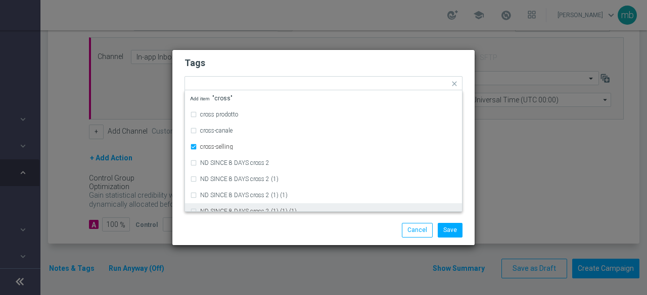
click at [232, 229] on div "Save Cancel" at bounding box center [323, 230] width 293 height 14
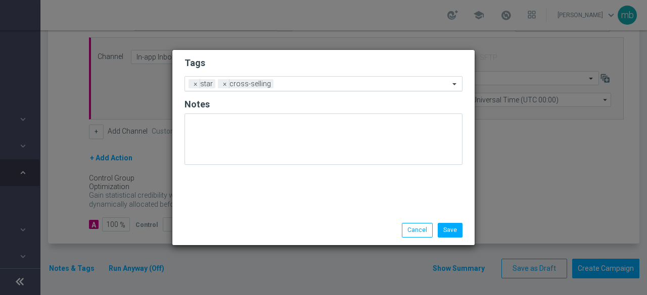
click at [290, 85] on input "text" at bounding box center [363, 84] width 172 height 9
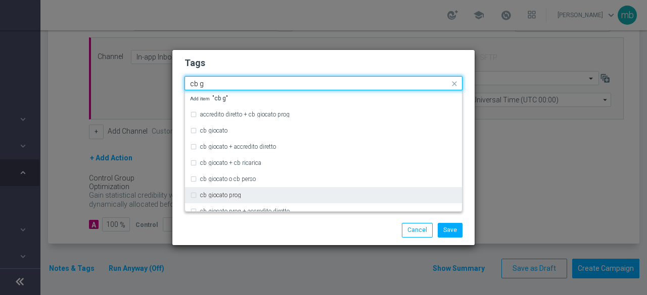
click at [238, 198] on label "cb giocato prog" at bounding box center [220, 195] width 41 height 6
type input "cb g"
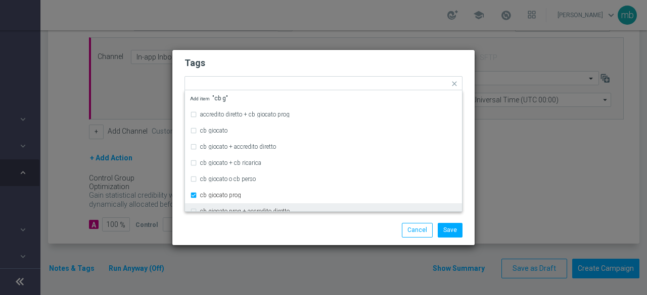
click at [250, 232] on div "Save Cancel" at bounding box center [323, 230] width 293 height 14
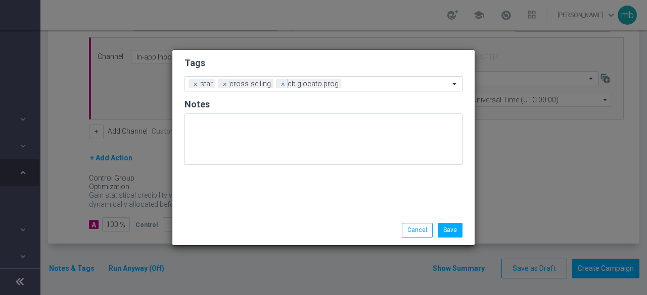
click at [361, 82] on input "text" at bounding box center [397, 84] width 104 height 9
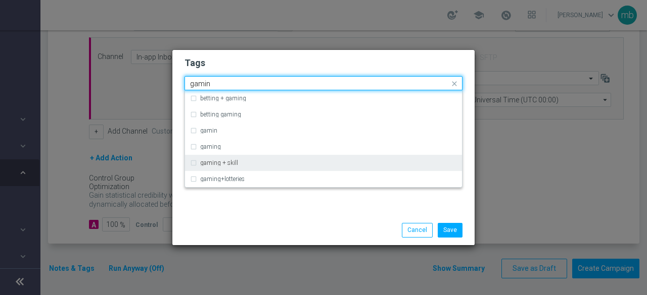
click at [271, 163] on div "gaming + skill" at bounding box center [328, 163] width 257 height 6
type input "gamin"
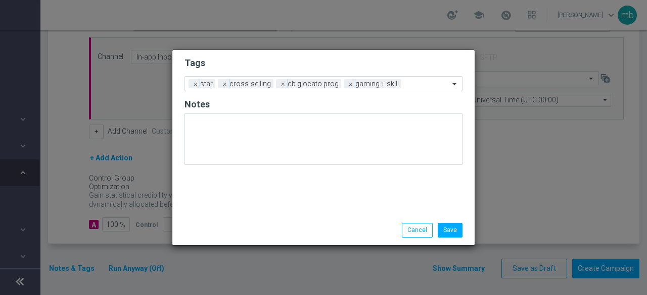
click at [274, 211] on div "Tags Add a new tag × star × cross-selling × cb giocato prog × gaming + skill No…" at bounding box center [323, 133] width 302 height 166
click at [416, 81] on input "text" at bounding box center [427, 84] width 44 height 9
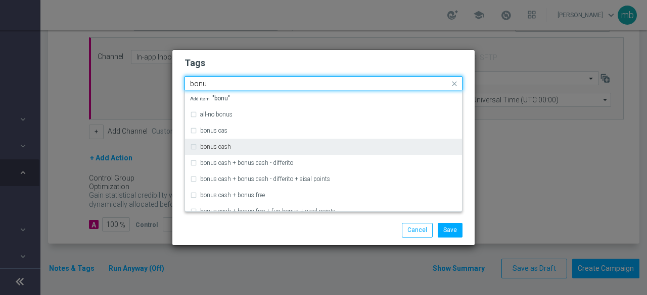
click at [254, 140] on div "bonus cash" at bounding box center [323, 147] width 267 height 16
type input "bonu"
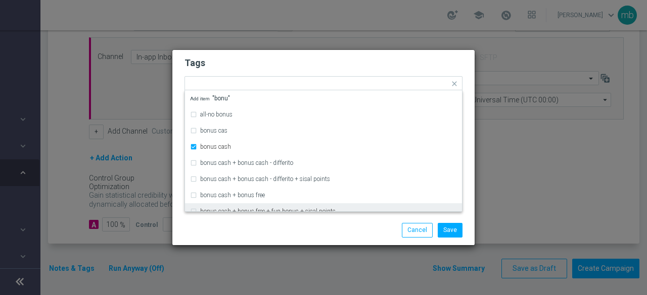
click at [258, 227] on div "Save Cancel" at bounding box center [323, 230] width 293 height 14
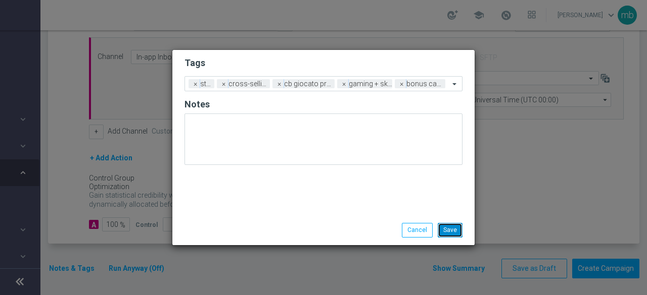
click at [451, 229] on button "Save" at bounding box center [449, 230] width 25 height 14
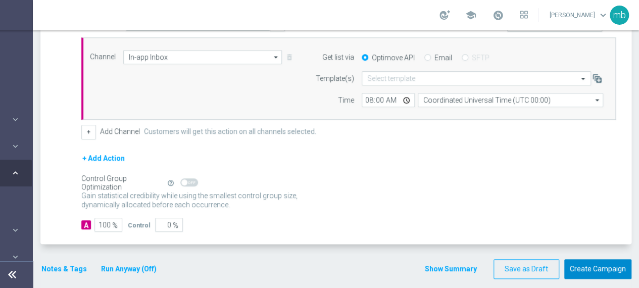
click at [592, 268] on button "Create Campaign" at bounding box center [597, 269] width 67 height 20
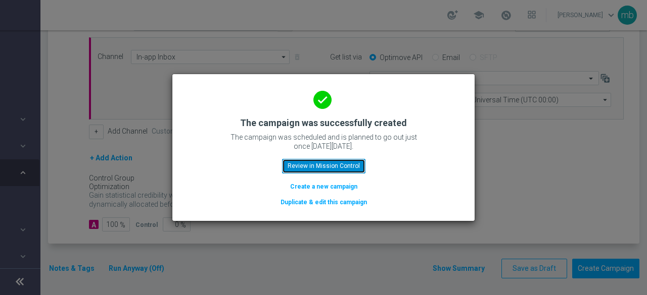
click at [311, 165] on button "Review in Mission Control" at bounding box center [323, 166] width 83 height 14
